Goal: Information Seeking & Learning: Learn about a topic

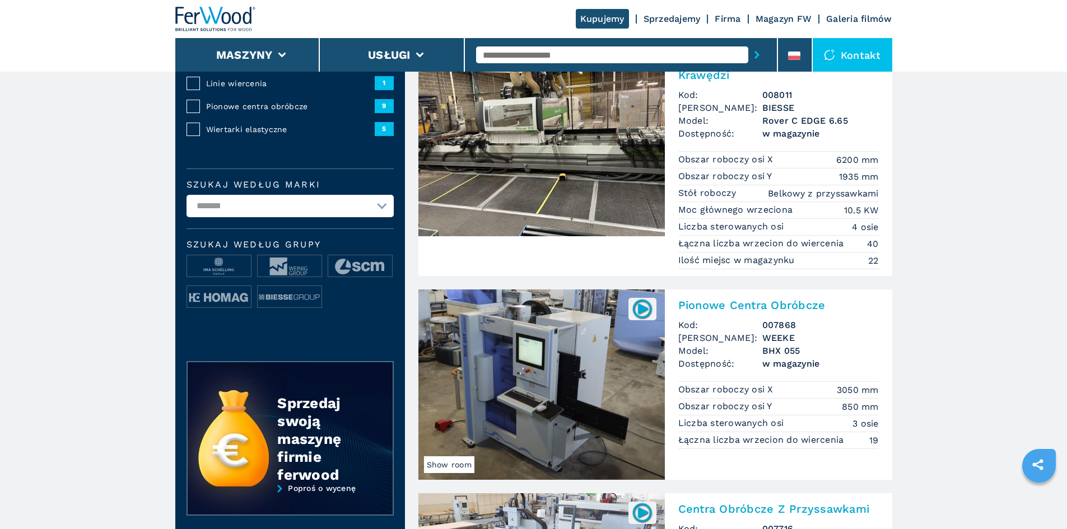
scroll to position [336, 0]
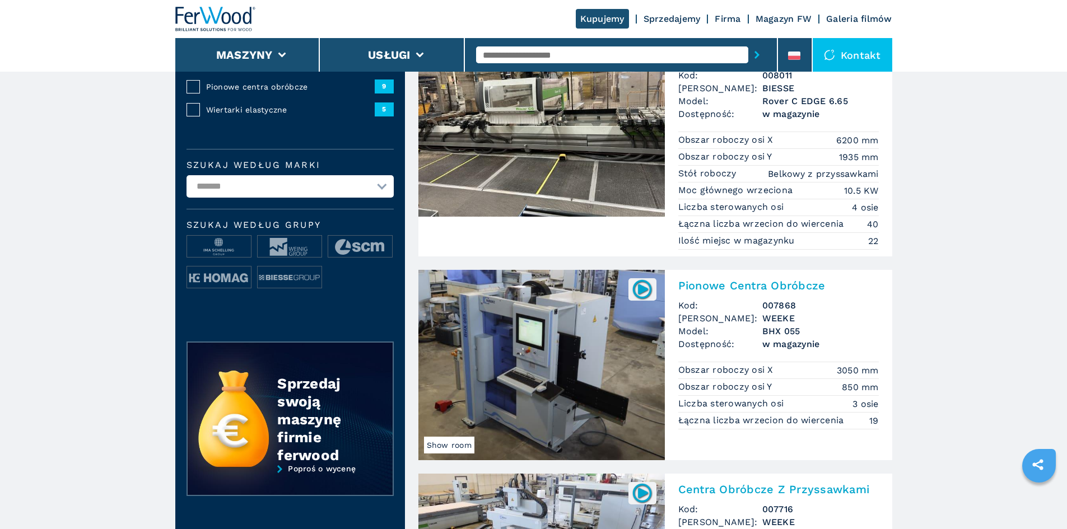
drag, startPoint x: 552, startPoint y: 398, endPoint x: 557, endPoint y: 396, distance: 5.7
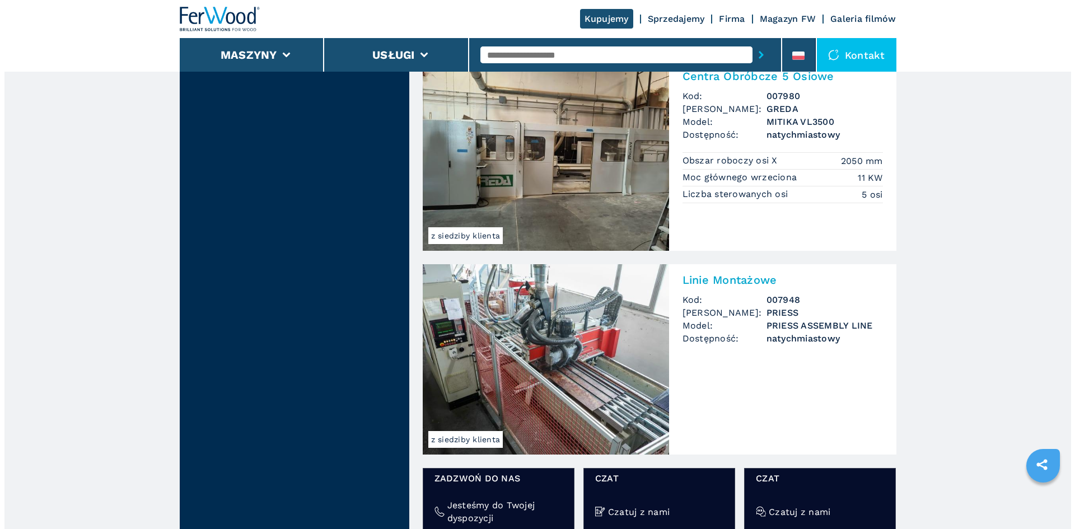
scroll to position [1288, 0]
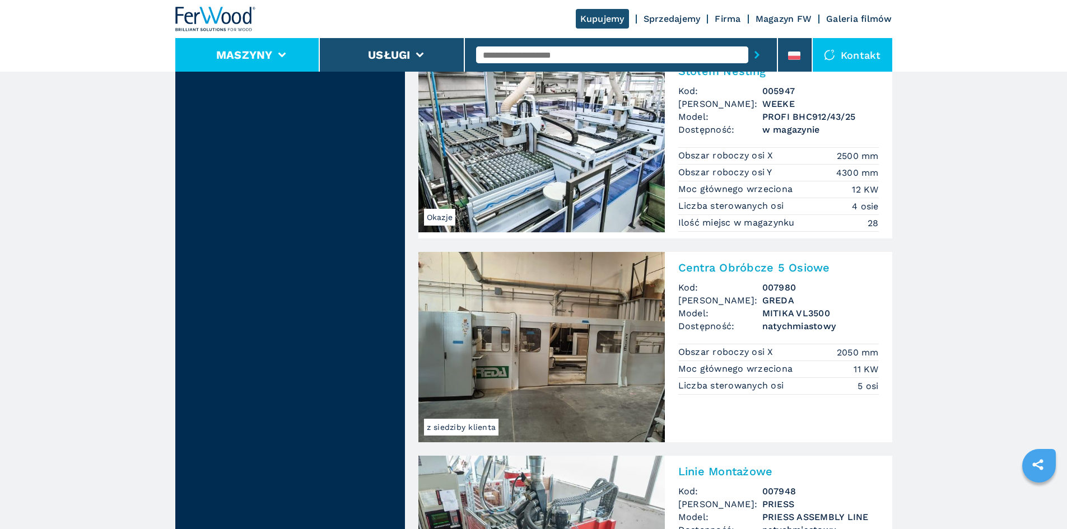
click at [287, 49] on li "Maszyny" at bounding box center [247, 55] width 145 height 34
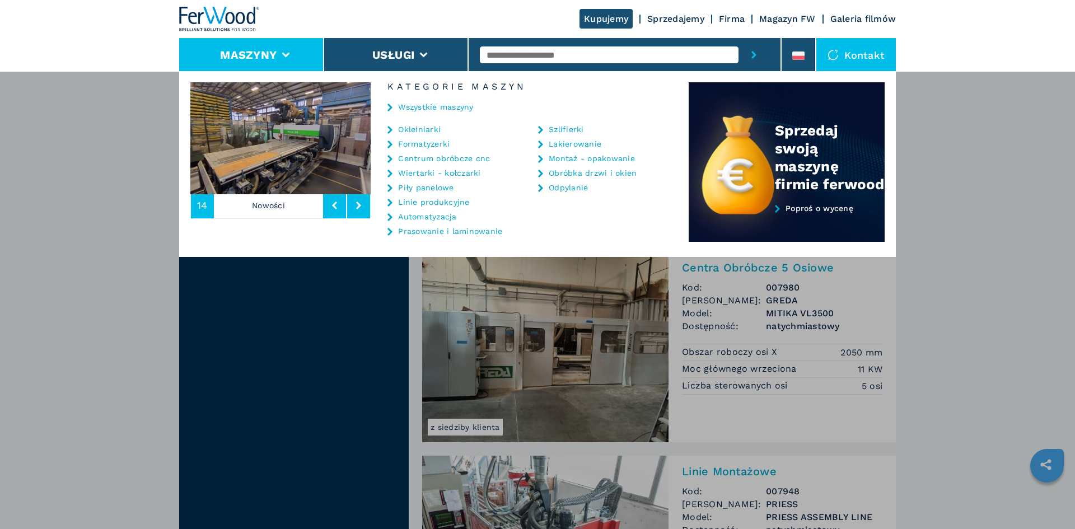
click at [417, 172] on link "Wiertarki - kołczarki" at bounding box center [439, 173] width 82 height 8
click at [420, 157] on link "Centrum obróbcze cnc" at bounding box center [444, 159] width 92 height 8
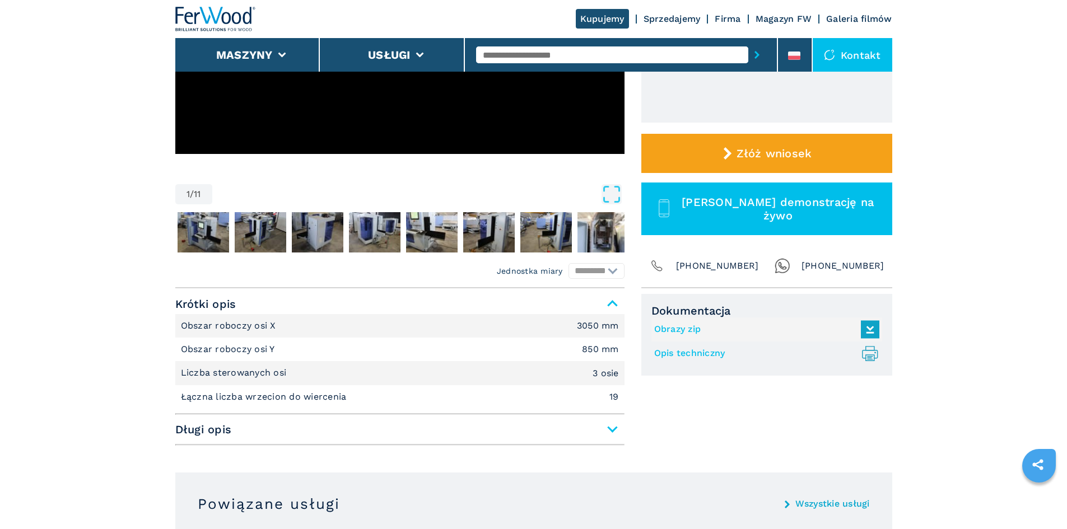
scroll to position [56, 0]
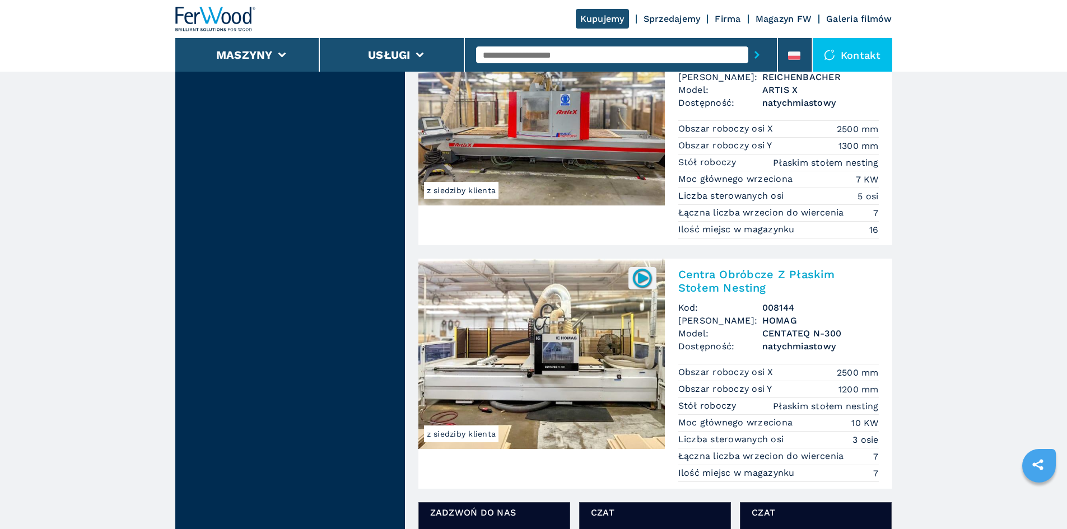
scroll to position [1680, 0]
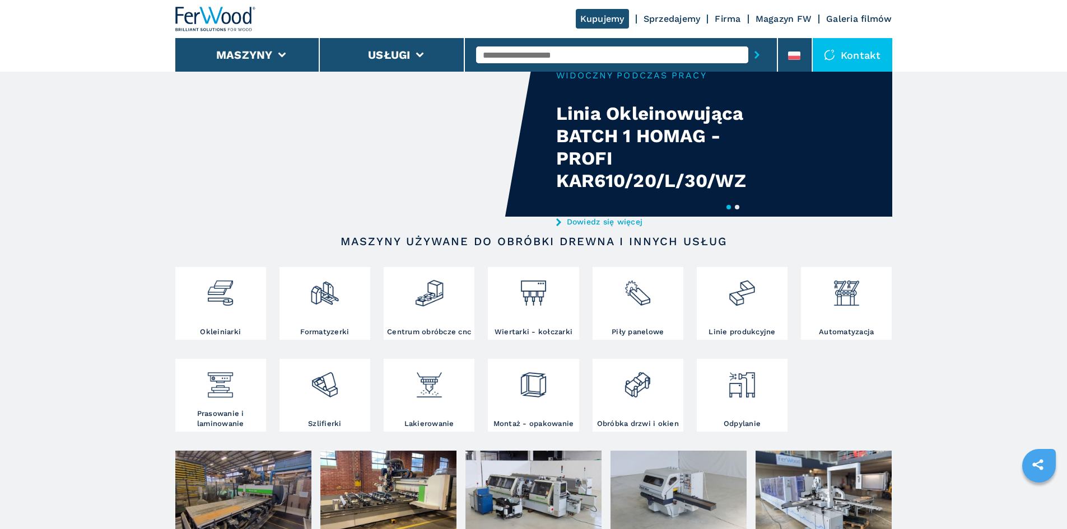
scroll to position [56, 0]
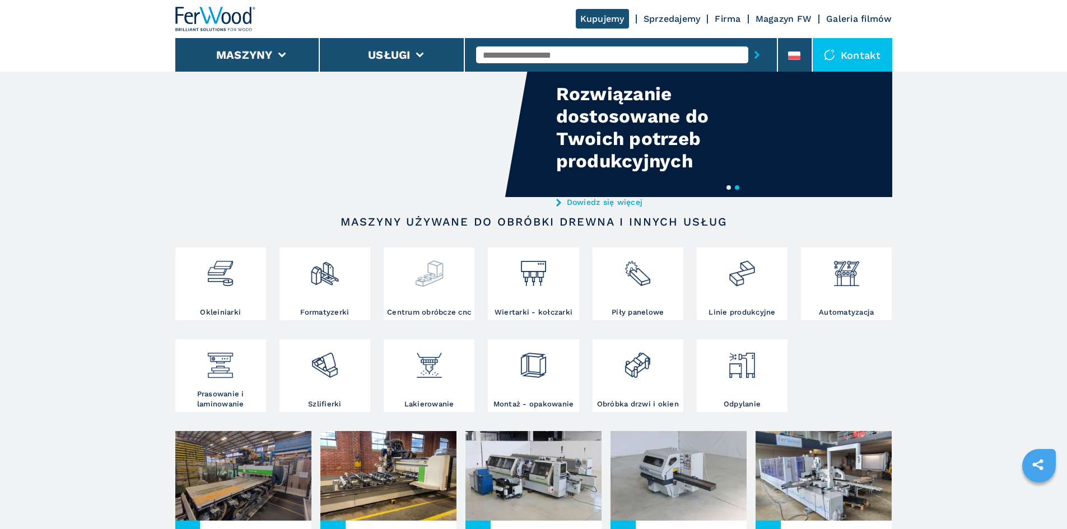
click at [429, 284] on img at bounding box center [429, 269] width 30 height 38
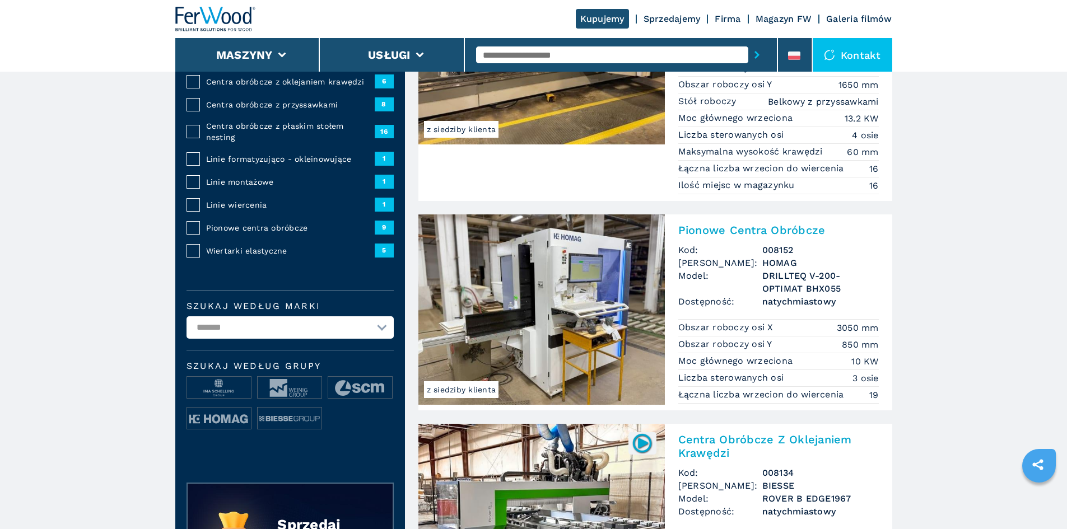
scroll to position [56, 0]
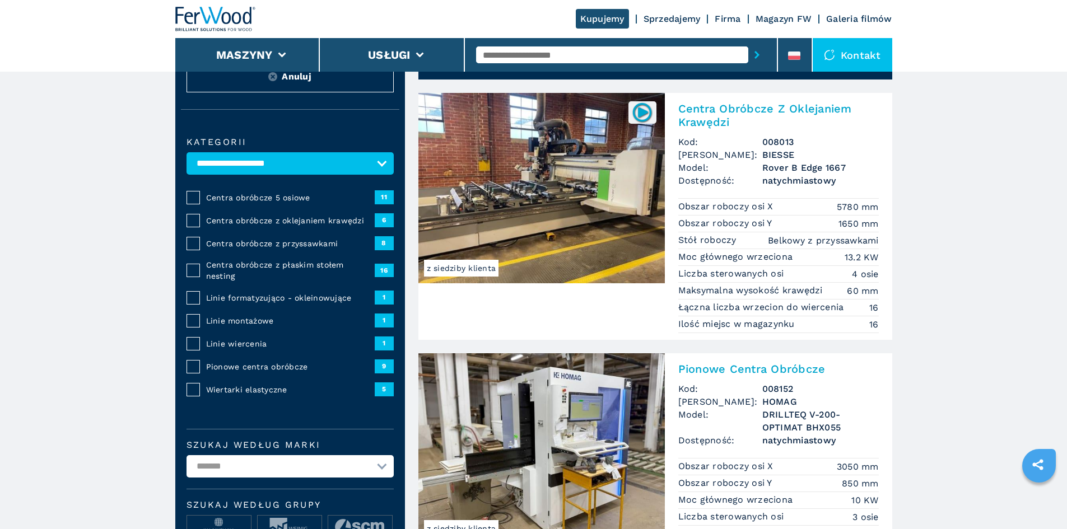
click at [524, 53] on input "text" at bounding box center [612, 54] width 272 height 17
type input "***"
click at [748, 42] on button "submit-button" at bounding box center [756, 55] width 17 height 26
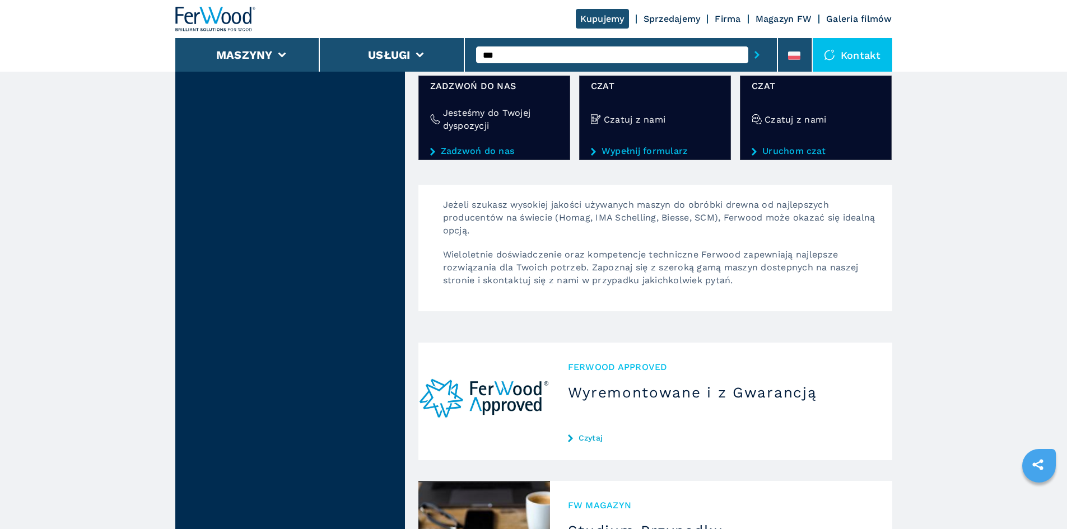
scroll to position [1512, 0]
